Goal: Task Accomplishment & Management: Use online tool/utility

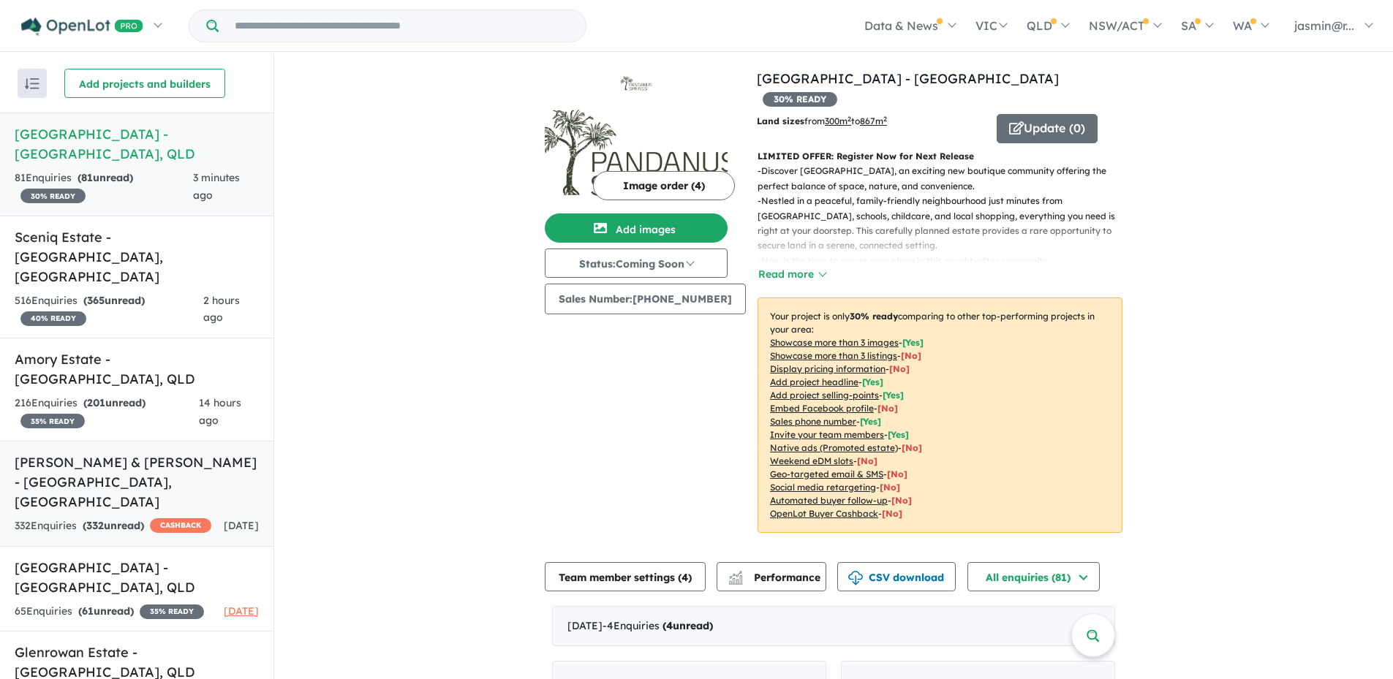
click at [118, 452] on h5 "[PERSON_NAME] & [PERSON_NAME] - [GEOGRAPHIC_DATA] , [GEOGRAPHIC_DATA]" at bounding box center [137, 481] width 244 height 59
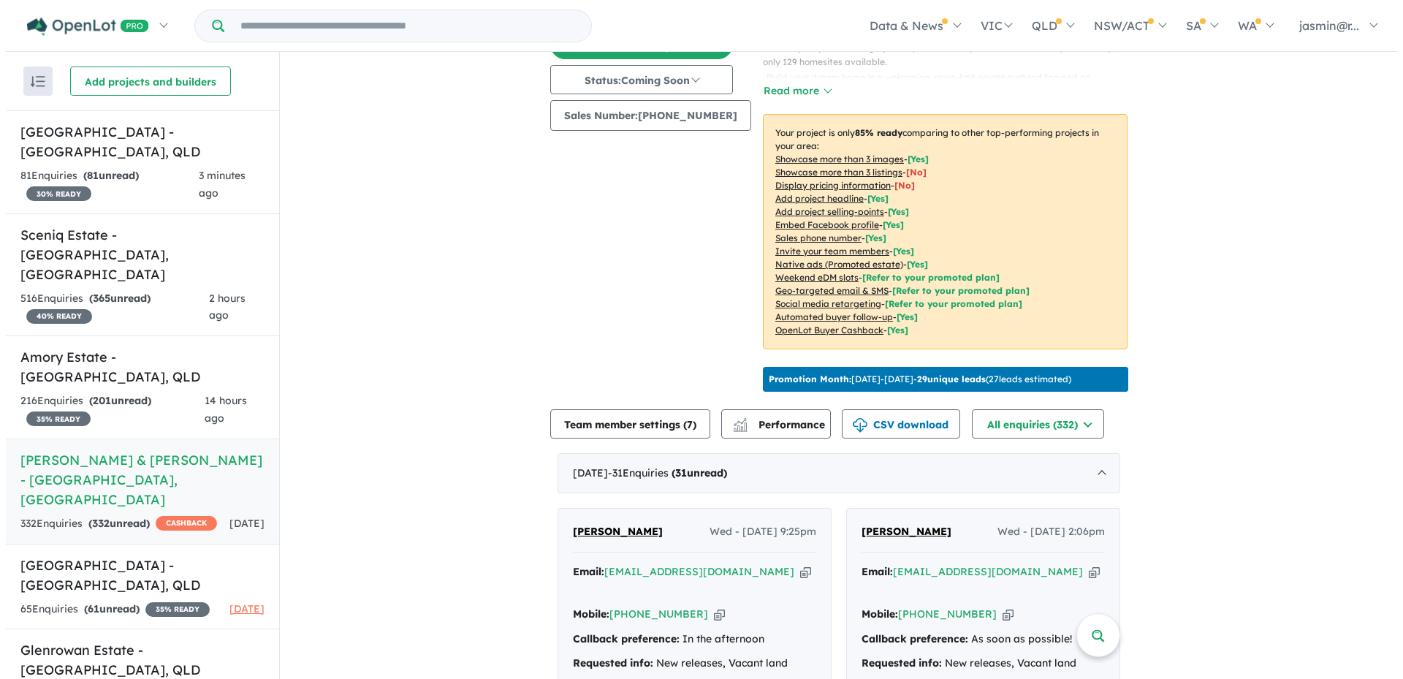
scroll to position [418, 0]
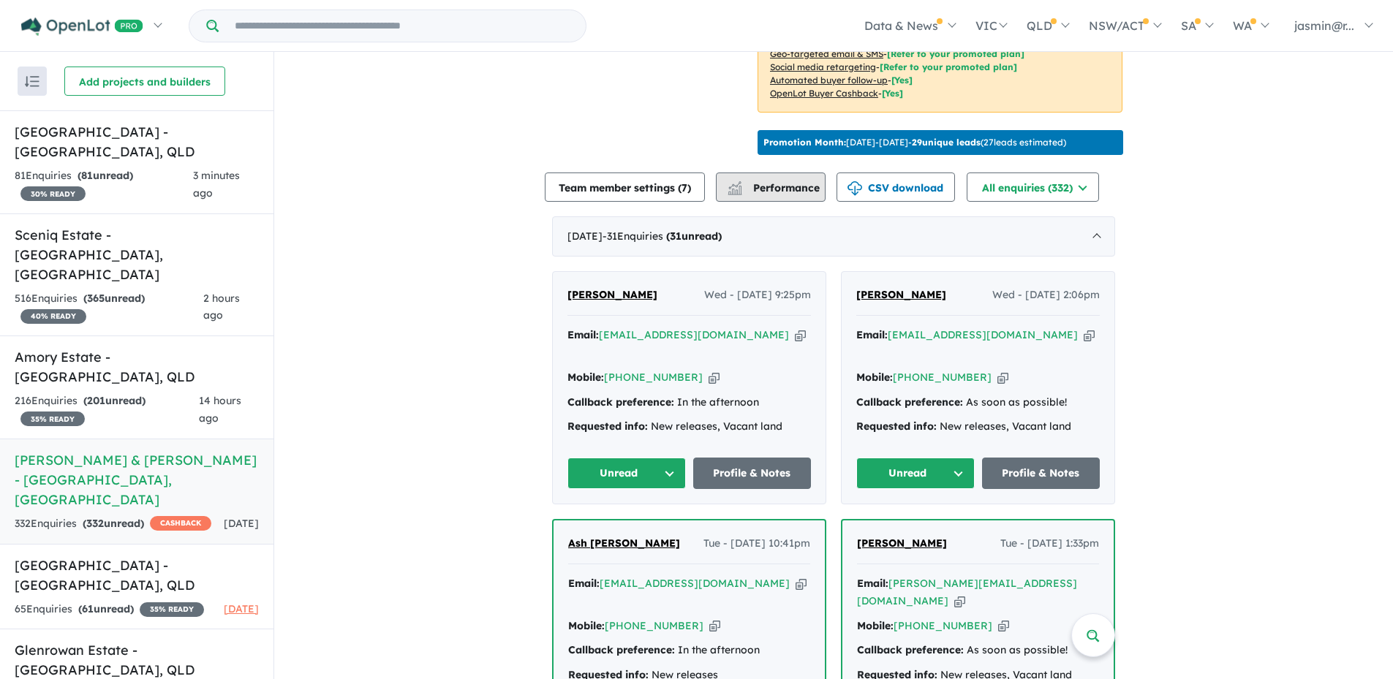
click at [780, 182] on span "Performance" at bounding box center [775, 187] width 90 height 13
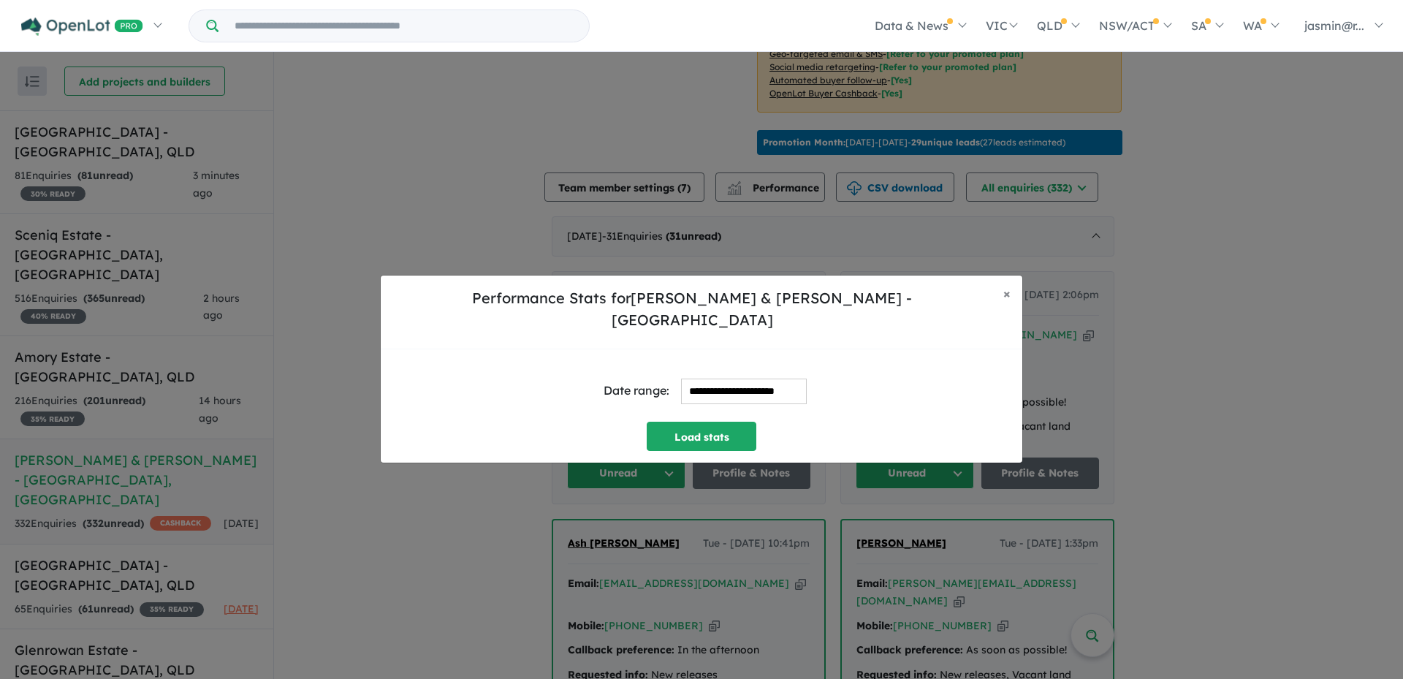
click at [803, 379] on input "**********" at bounding box center [744, 392] width 126 height 26
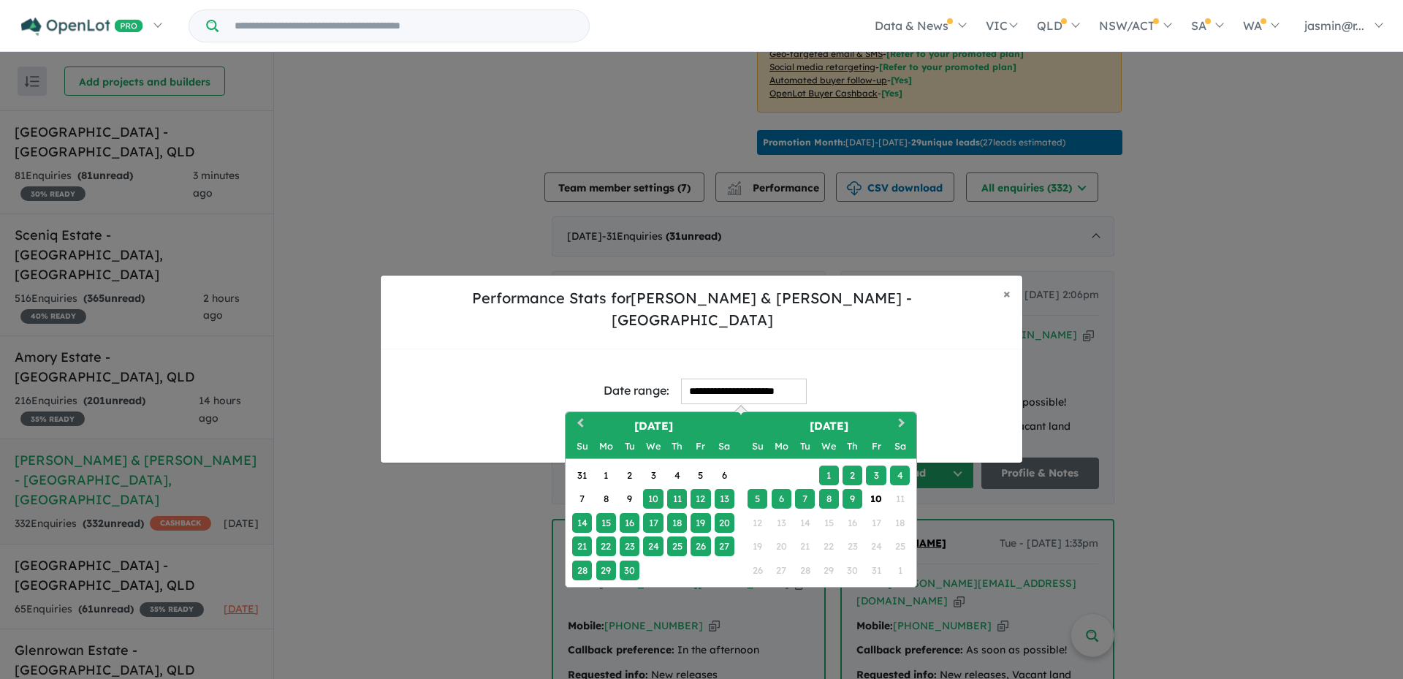
click at [888, 349] on div "**********" at bounding box center [702, 405] width 642 height 113
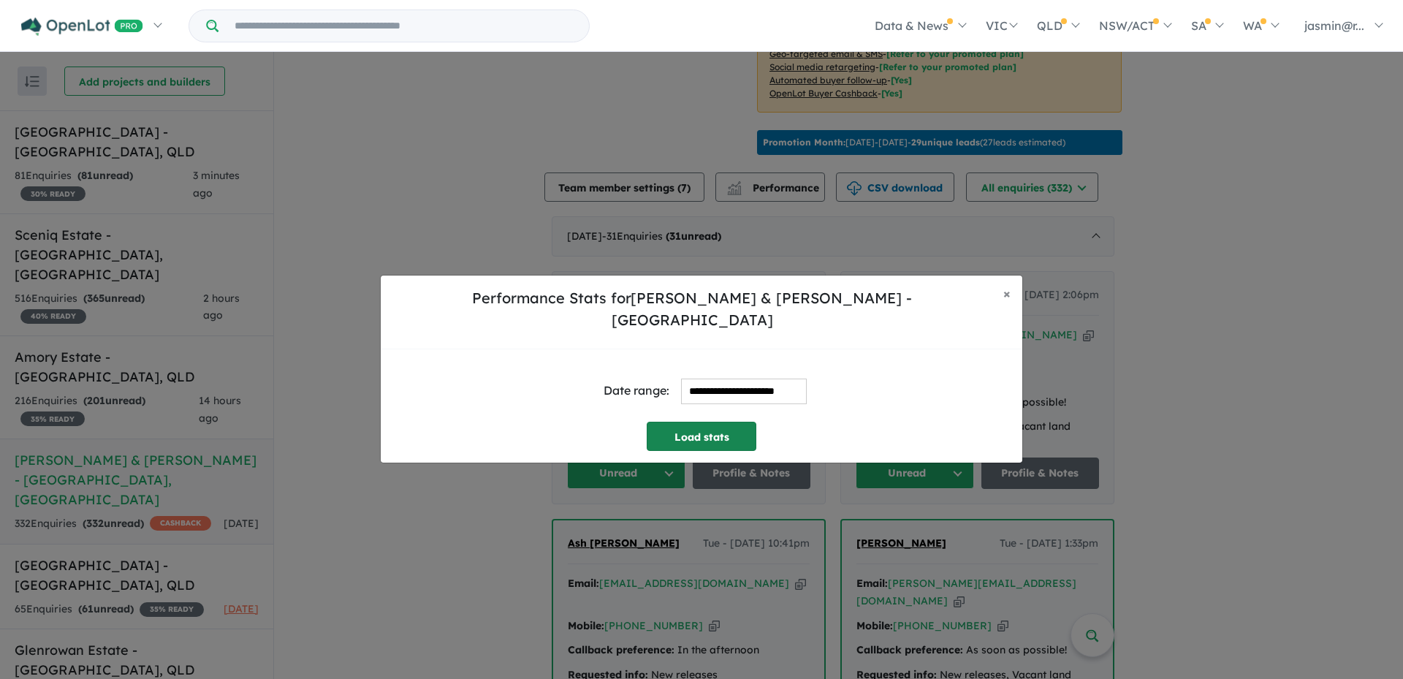
click at [705, 428] on button "Load stats" at bounding box center [702, 436] width 110 height 29
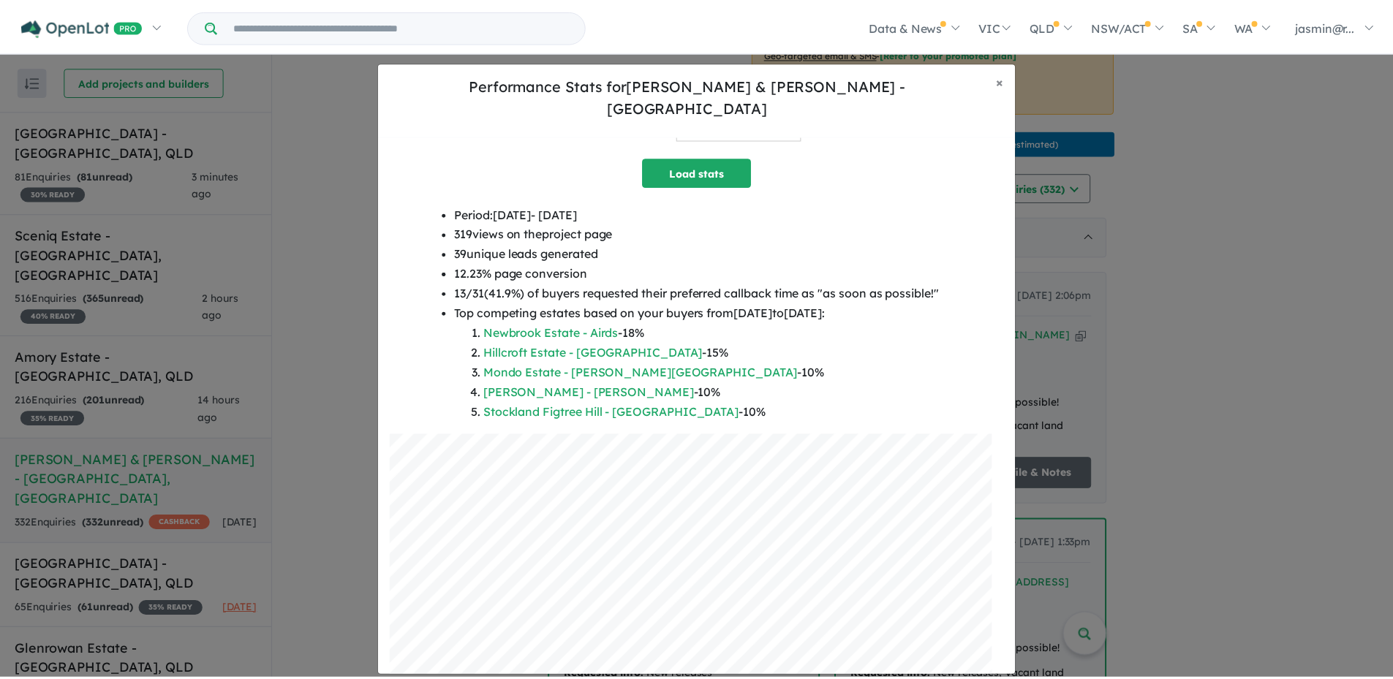
scroll to position [124, 0]
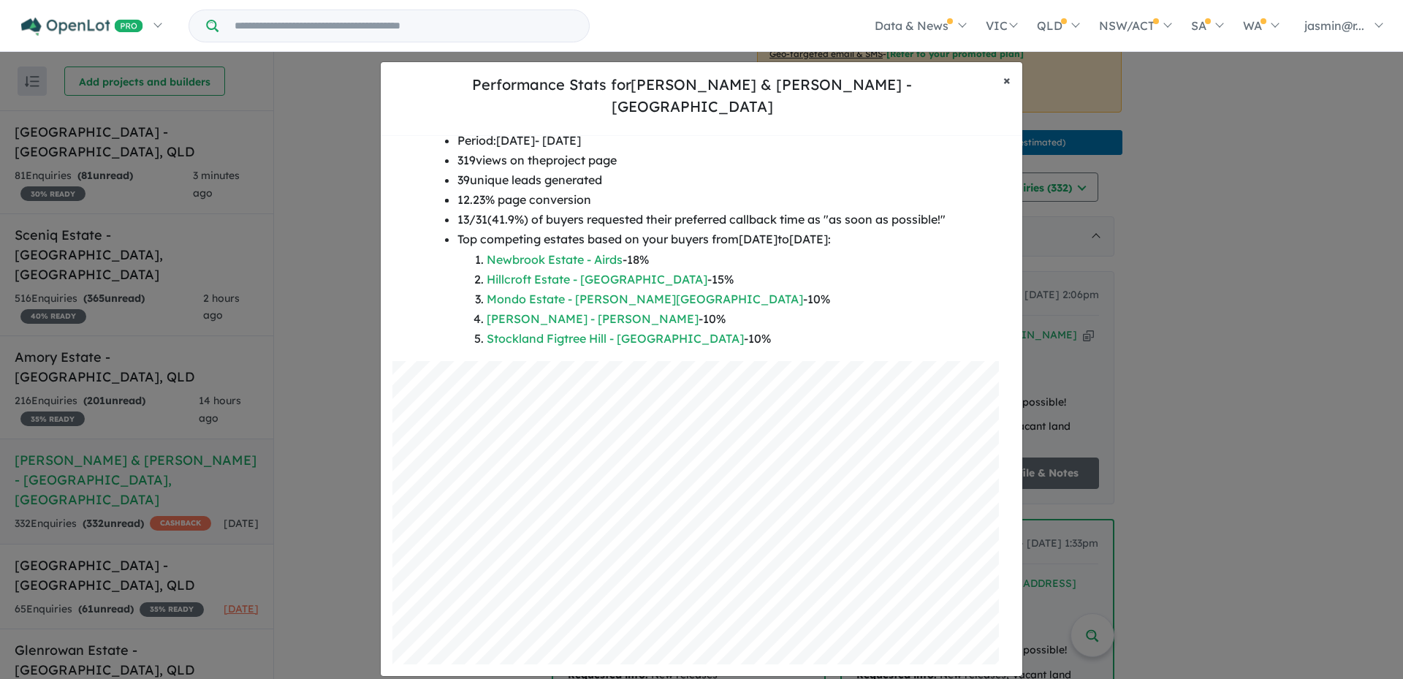
drag, startPoint x: 1012, startPoint y: 94, endPoint x: 997, endPoint y: 93, distance: 14.7
click at [1012, 94] on button "× Close" at bounding box center [1007, 80] width 31 height 37
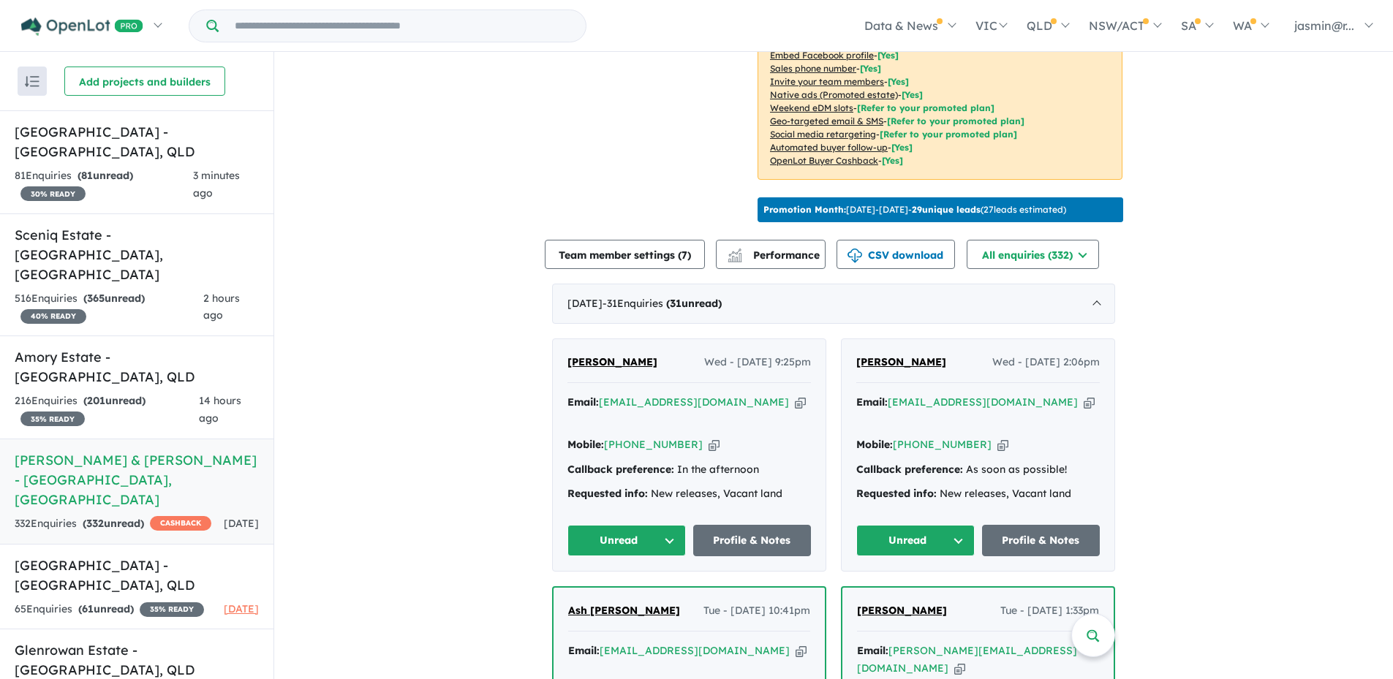
scroll to position [365, 0]
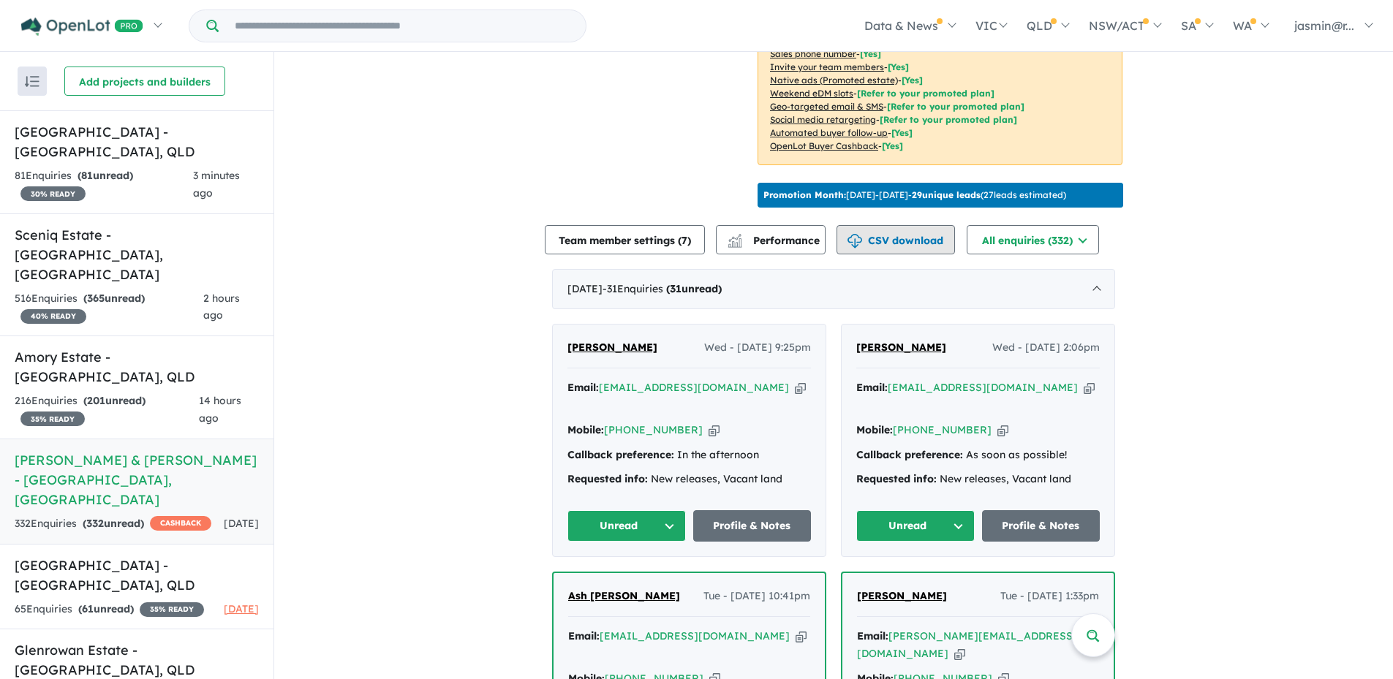
click at [911, 232] on button "CSV download" at bounding box center [895, 239] width 118 height 29
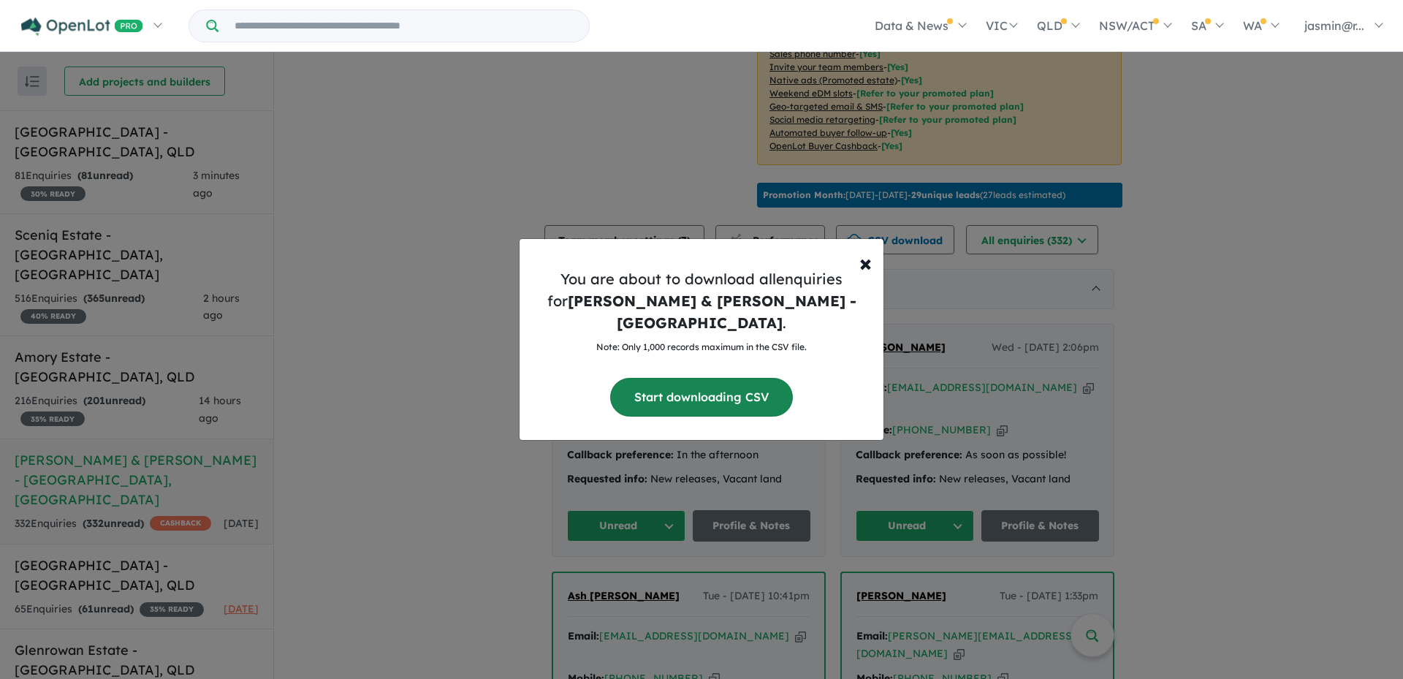
click at [680, 382] on button "Start downloading CSV" at bounding box center [701, 397] width 183 height 39
click at [867, 272] on span "×" at bounding box center [866, 262] width 12 height 29
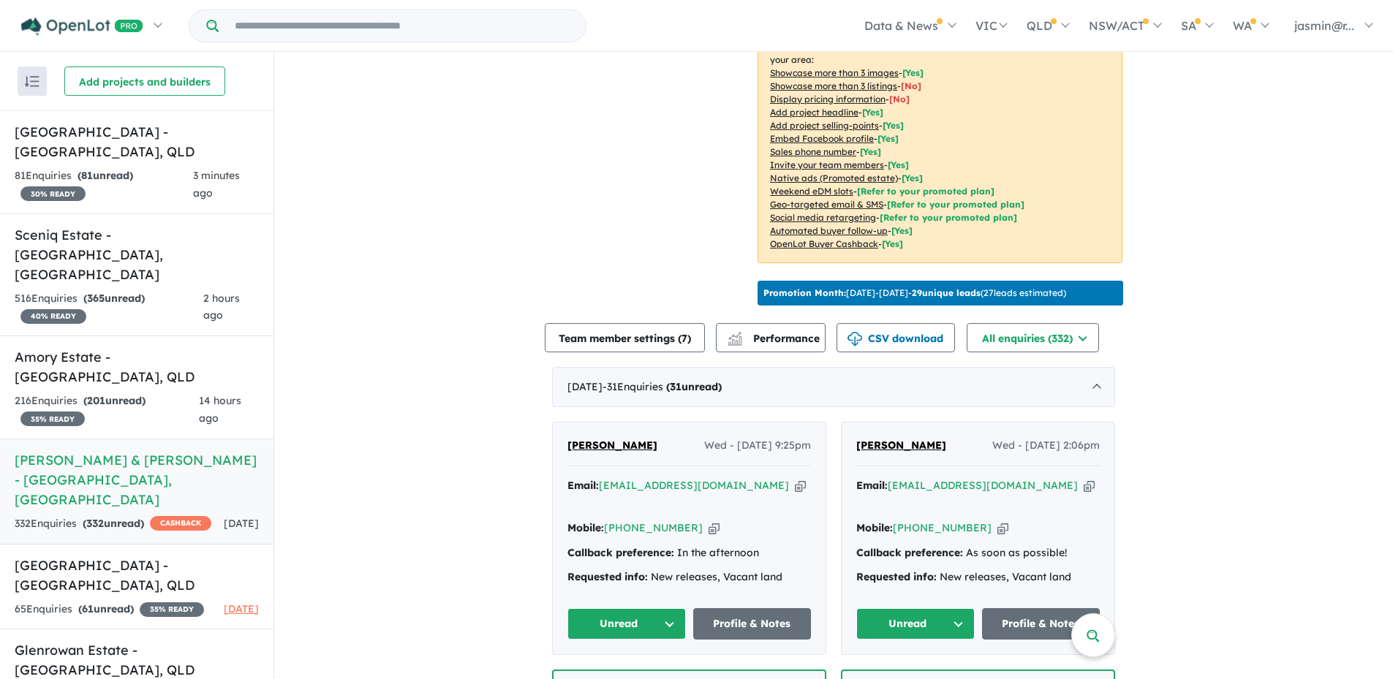
scroll to position [292, 0]
